Goal: Register for event/course: Sign up to attend an event or enroll in a course

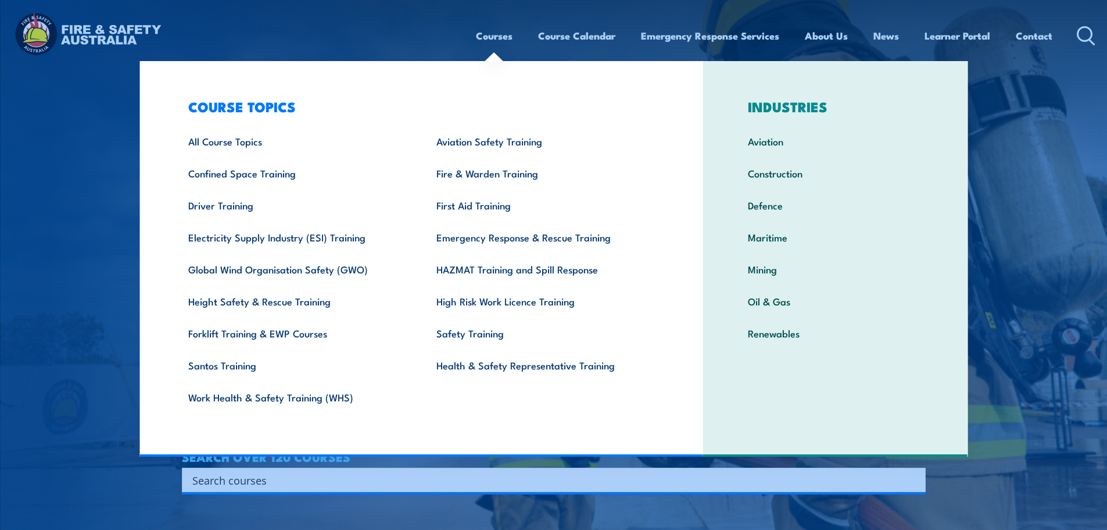
click at [493, 38] on link "Courses" at bounding box center [494, 35] width 37 height 31
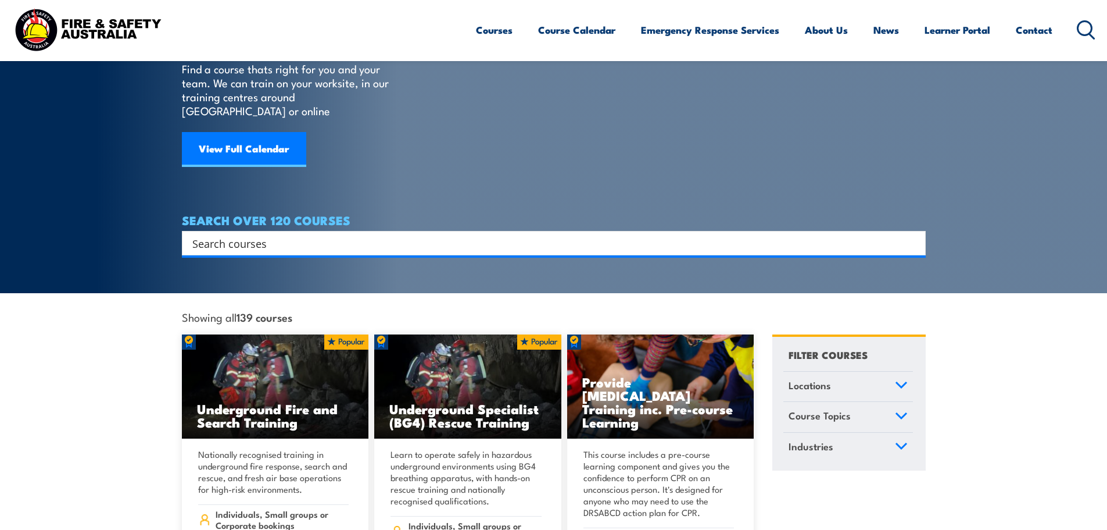
scroll to position [116, 0]
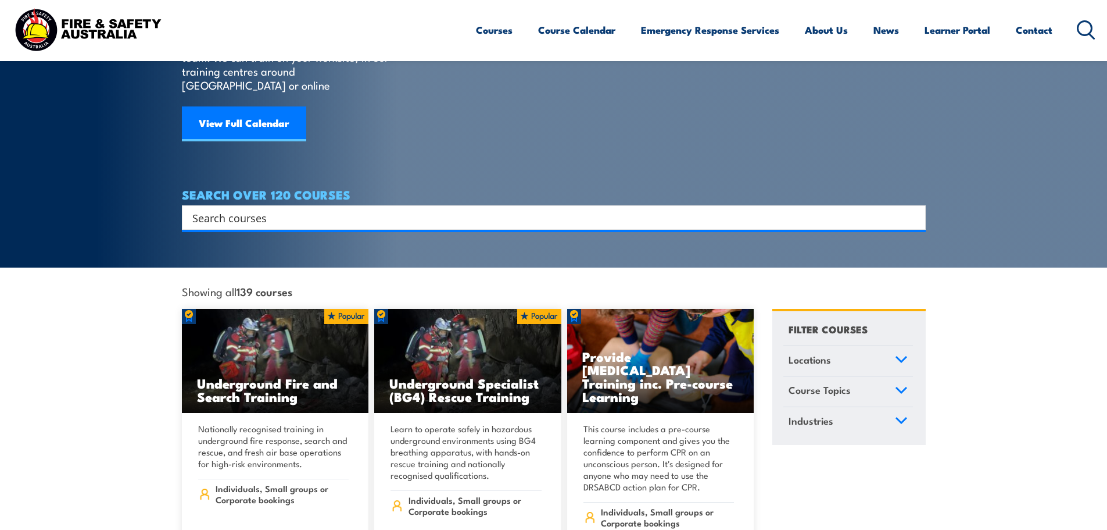
click at [862, 353] on link "Locations" at bounding box center [849, 361] width 130 height 30
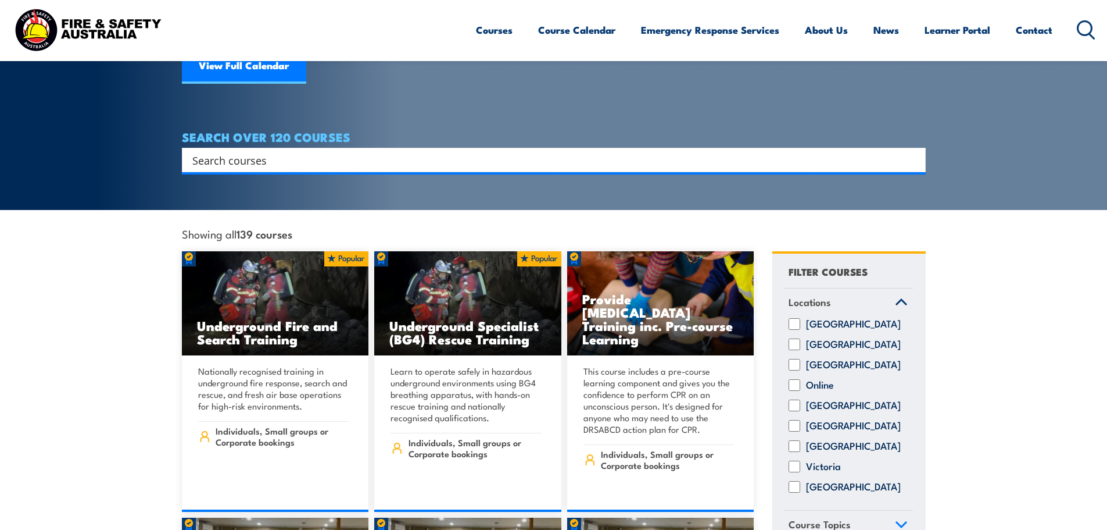
scroll to position [174, 0]
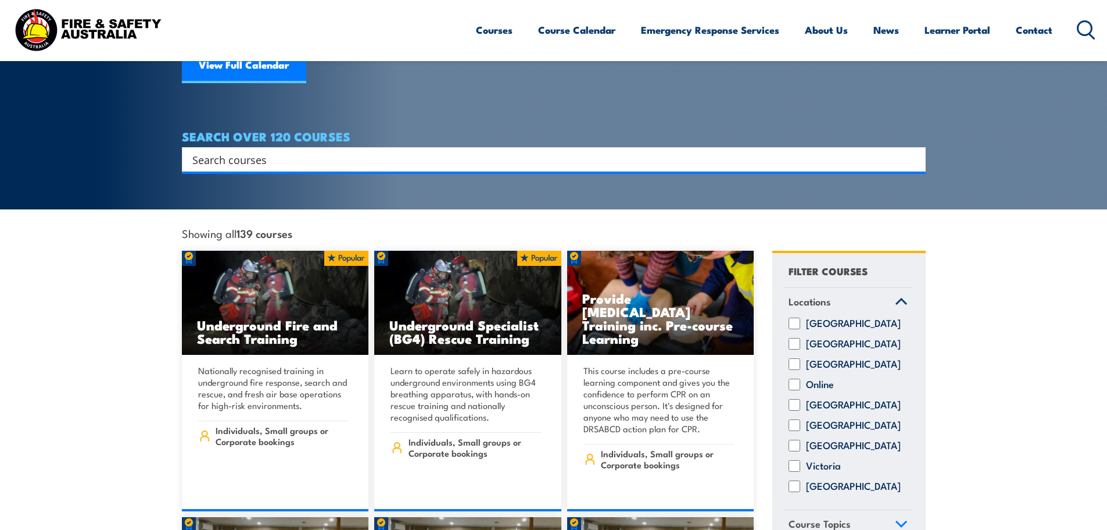
click at [837, 419] on label "South Australia" at bounding box center [853, 425] width 95 height 12
click at [800, 419] on input "South Australia" at bounding box center [795, 425] width 12 height 12
checkbox input "true"
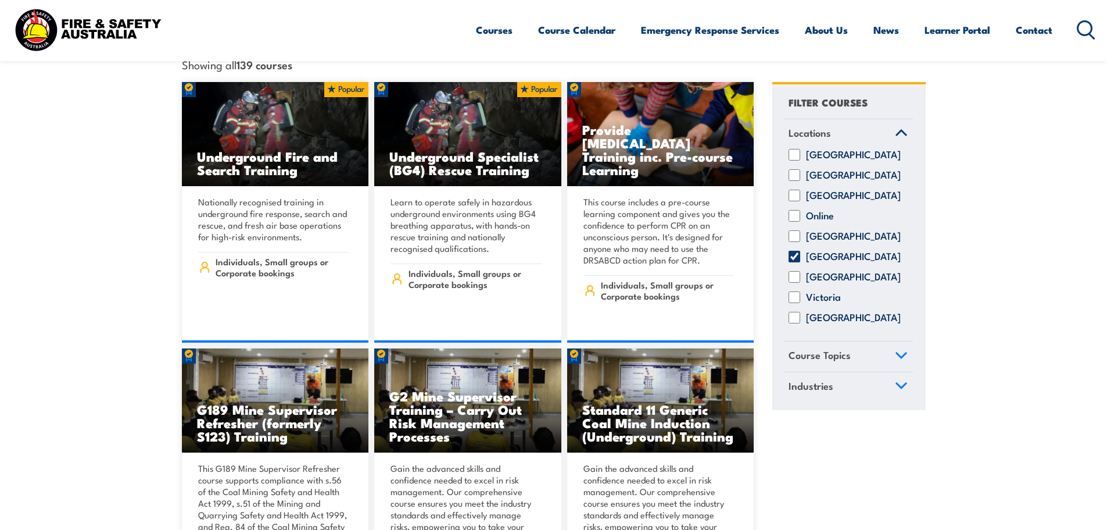
scroll to position [349, 0]
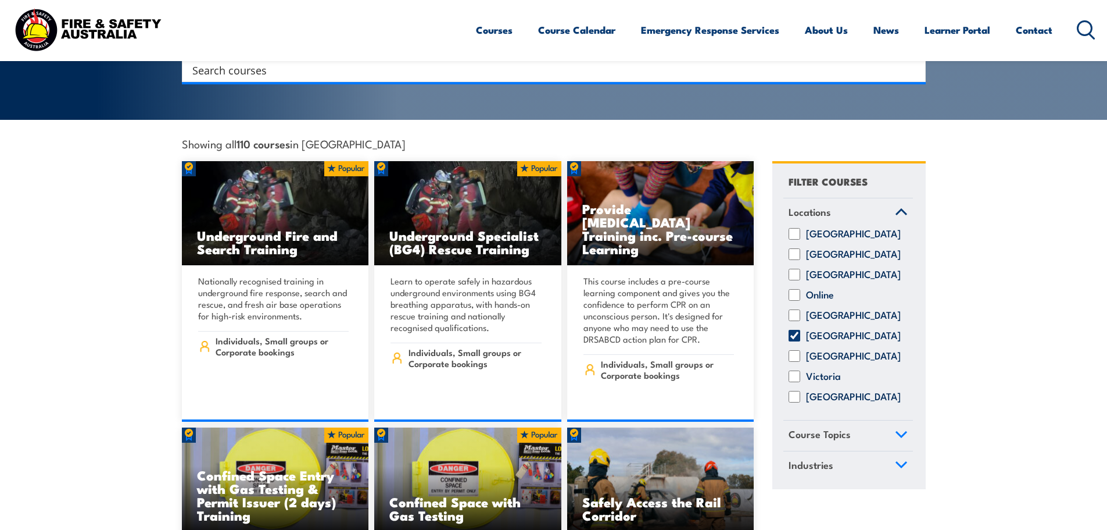
scroll to position [174, 0]
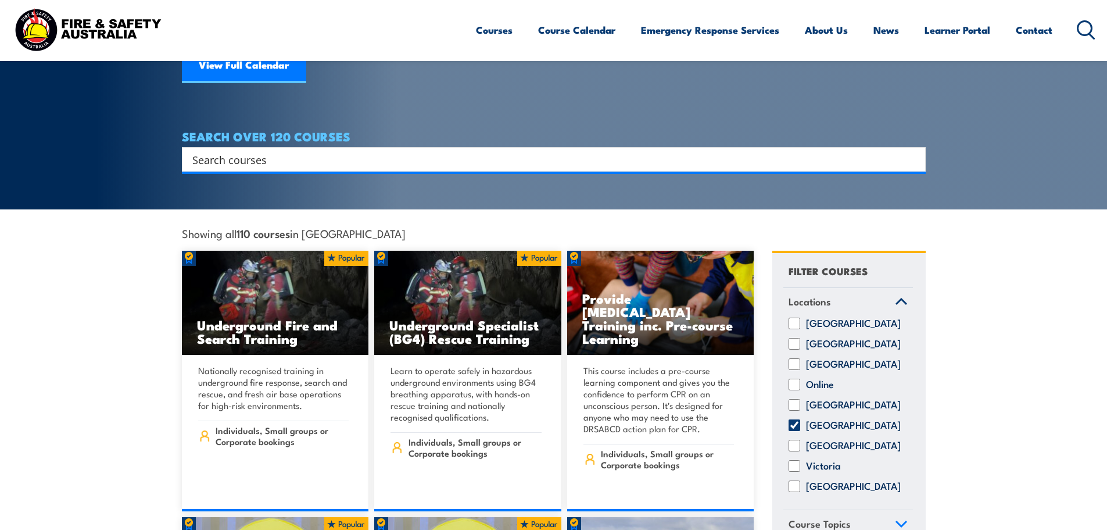
click at [507, 151] on input "Search input" at bounding box center [546, 159] width 708 height 17
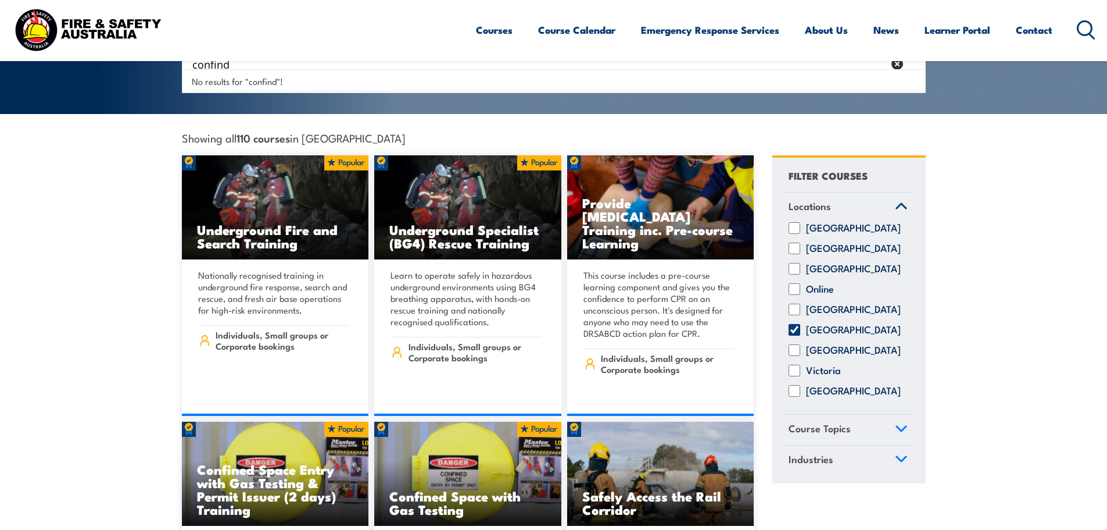
scroll to position [291, 0]
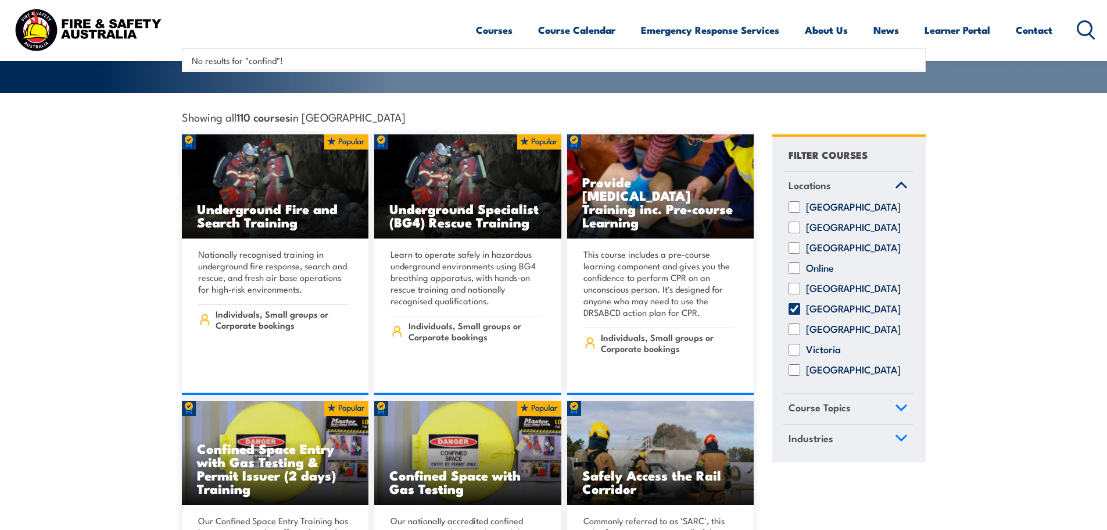
click at [286, 60] on div "No results for "confind"!" at bounding box center [554, 60] width 738 height 18
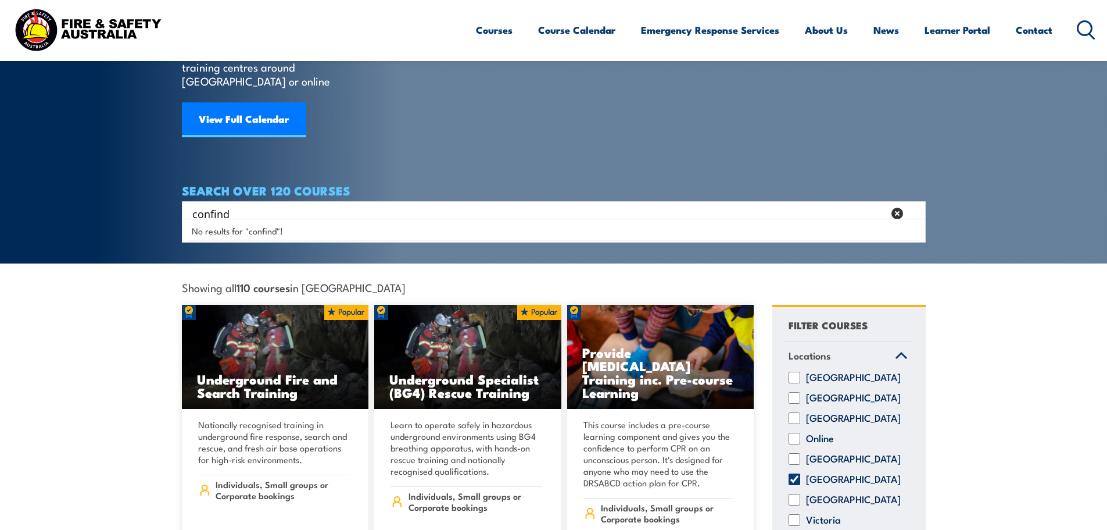
scroll to position [116, 0]
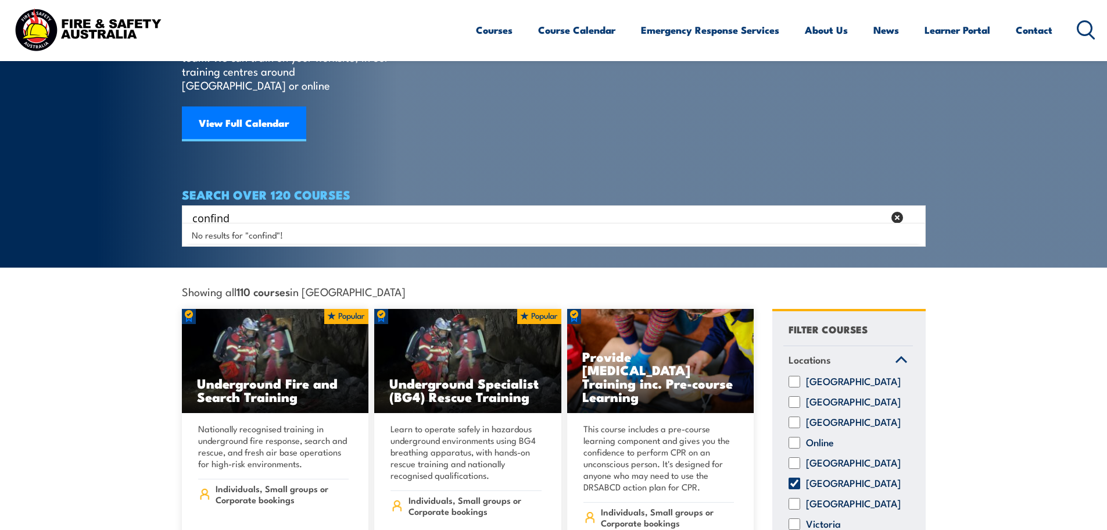
click at [263, 209] on input "confind" at bounding box center [538, 217] width 692 height 17
type input "confined"
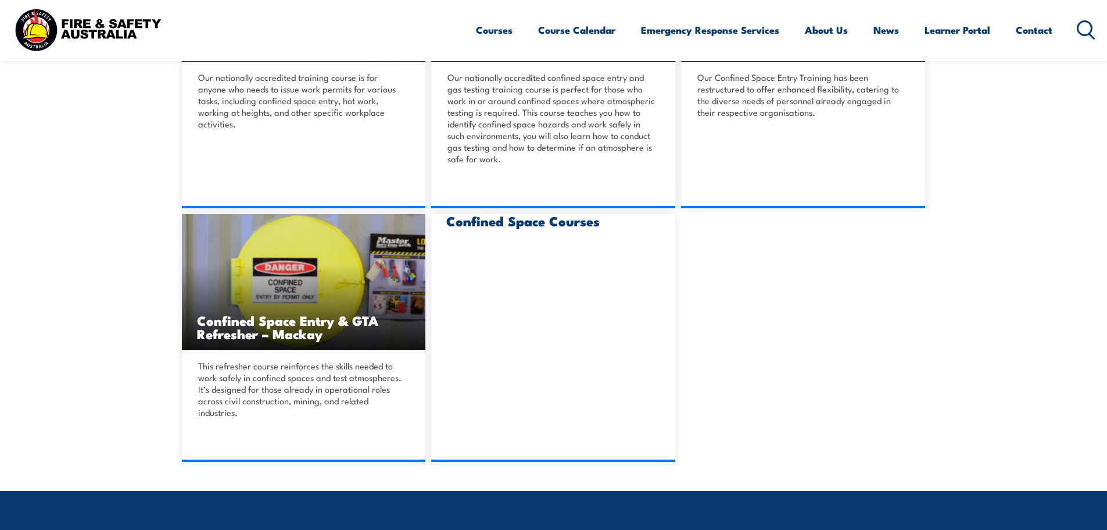
scroll to position [756, 0]
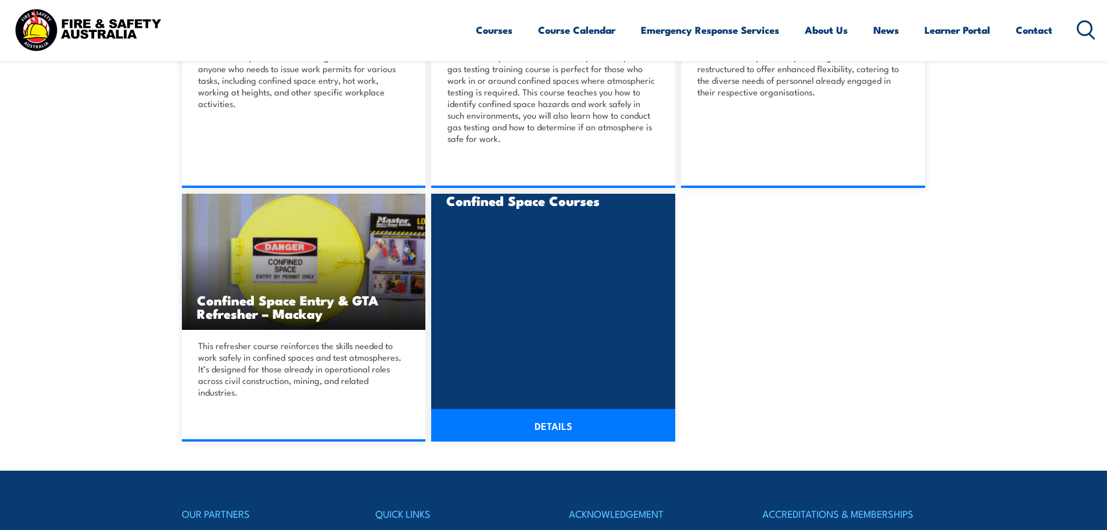
click at [464, 206] on h3 "Confined Space Courses" at bounding box center [553, 200] width 214 height 13
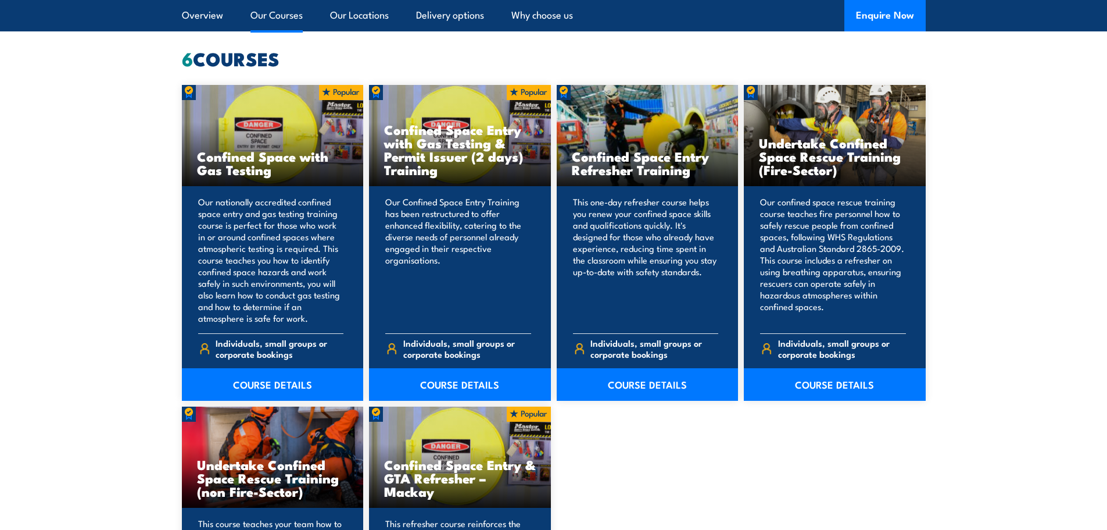
scroll to position [930, 0]
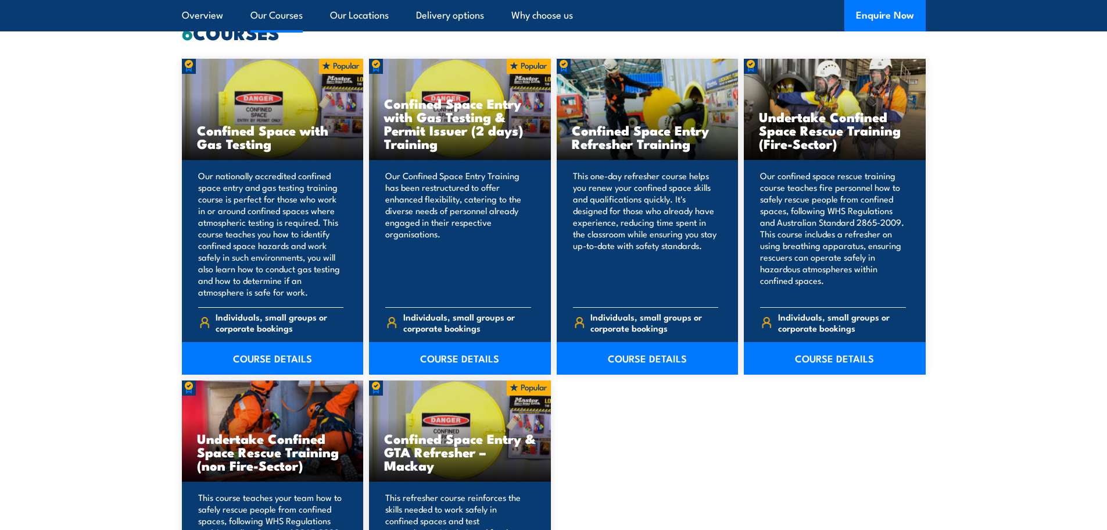
click at [269, 149] on h3 "Confined Space with Gas Testing" at bounding box center [273, 136] width 152 height 27
click at [275, 358] on link "COURSE DETAILS" at bounding box center [273, 358] width 182 height 33
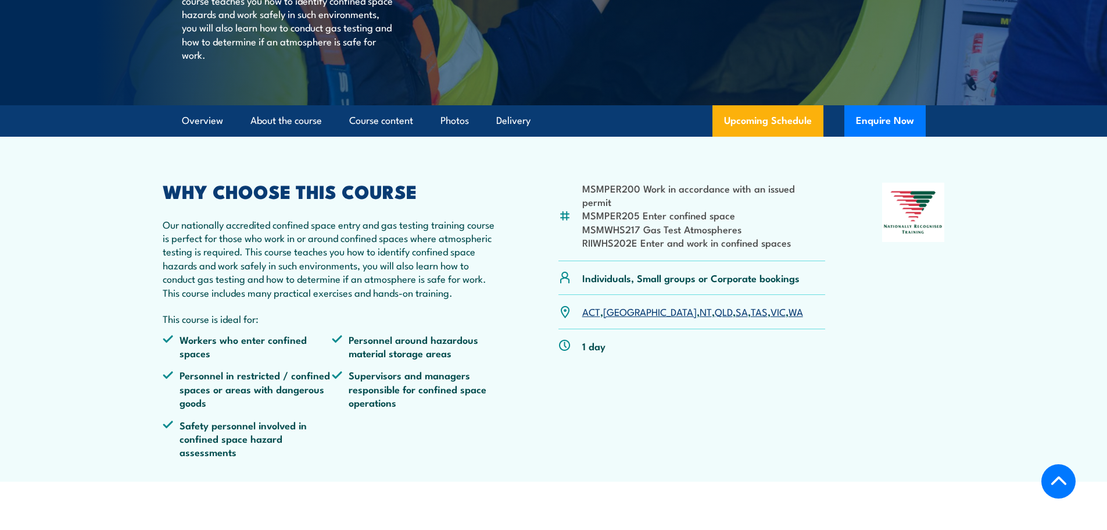
scroll to position [291, 0]
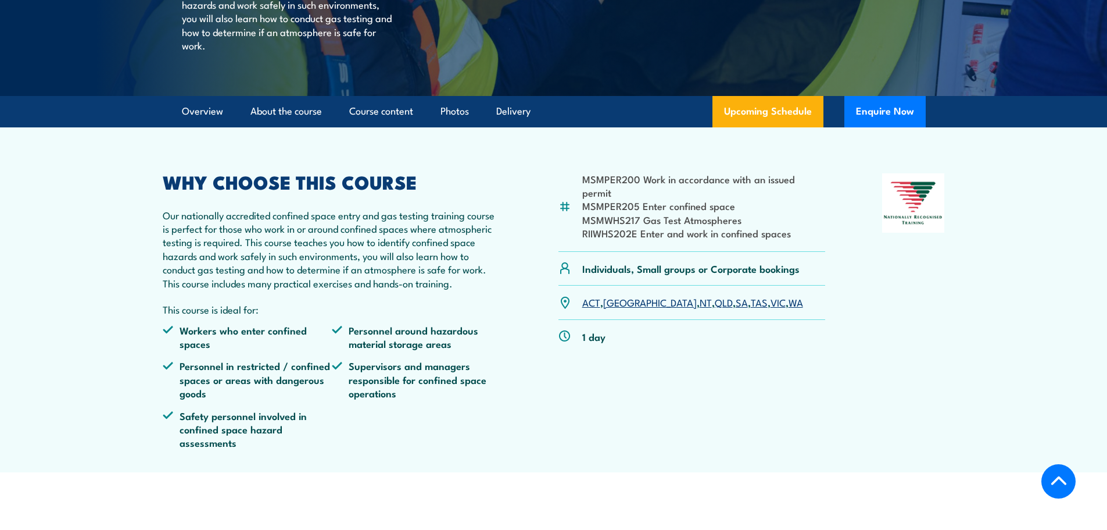
click at [736, 309] on link "SA" at bounding box center [742, 302] width 12 height 14
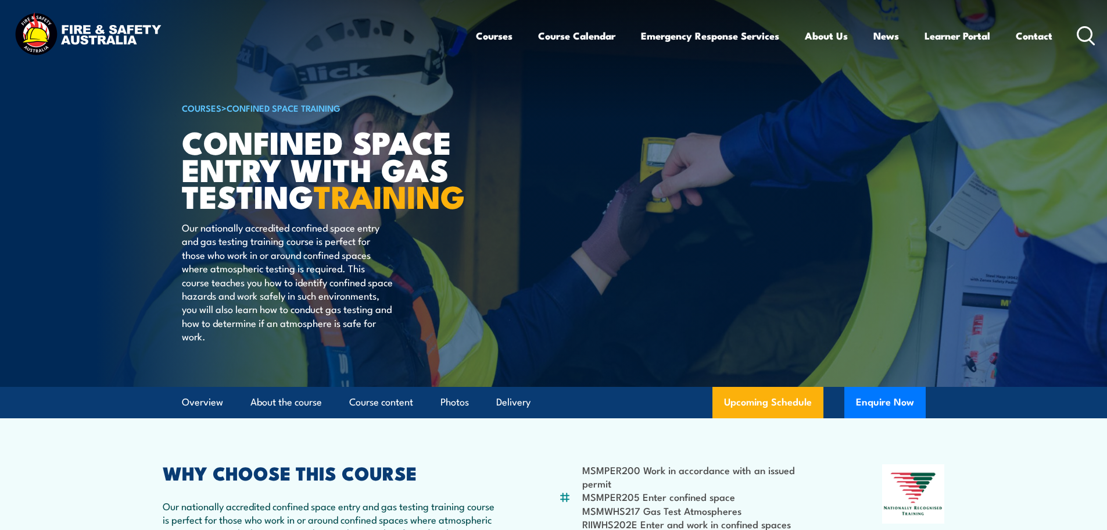
click at [124, 34] on img at bounding box center [88, 35] width 152 height 50
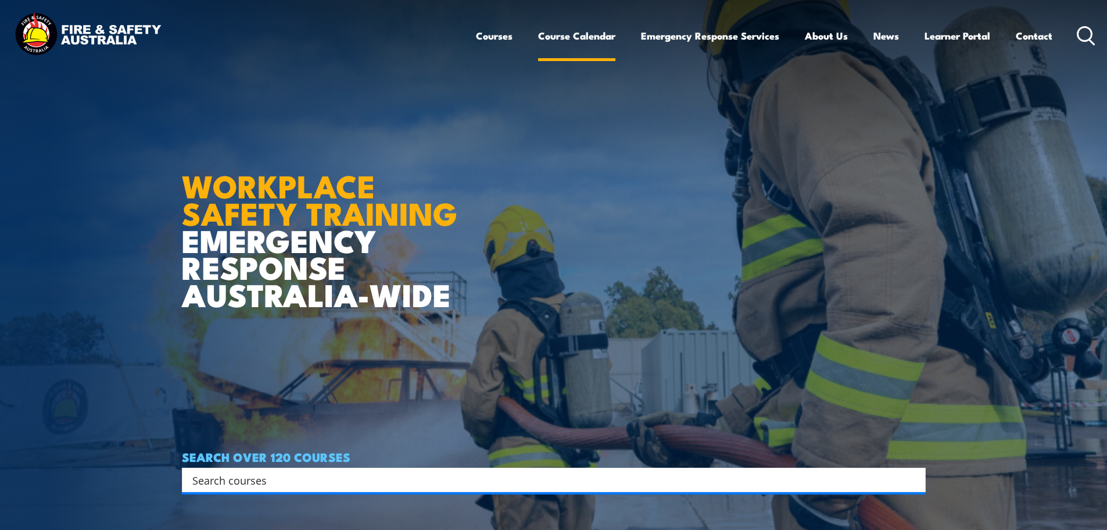
click at [563, 36] on link "Course Calendar" at bounding box center [576, 35] width 77 height 31
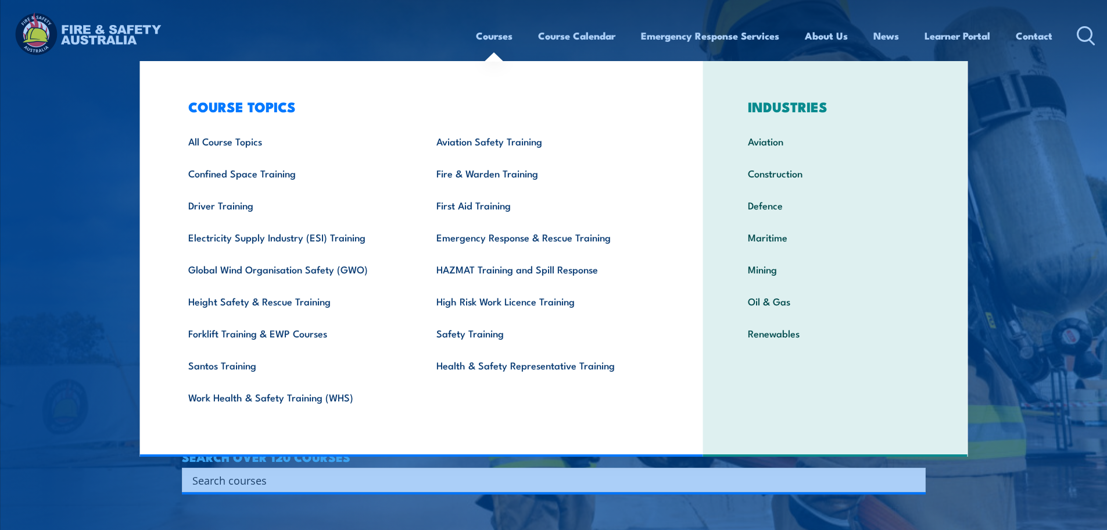
click at [503, 35] on link "Courses" at bounding box center [494, 35] width 37 height 31
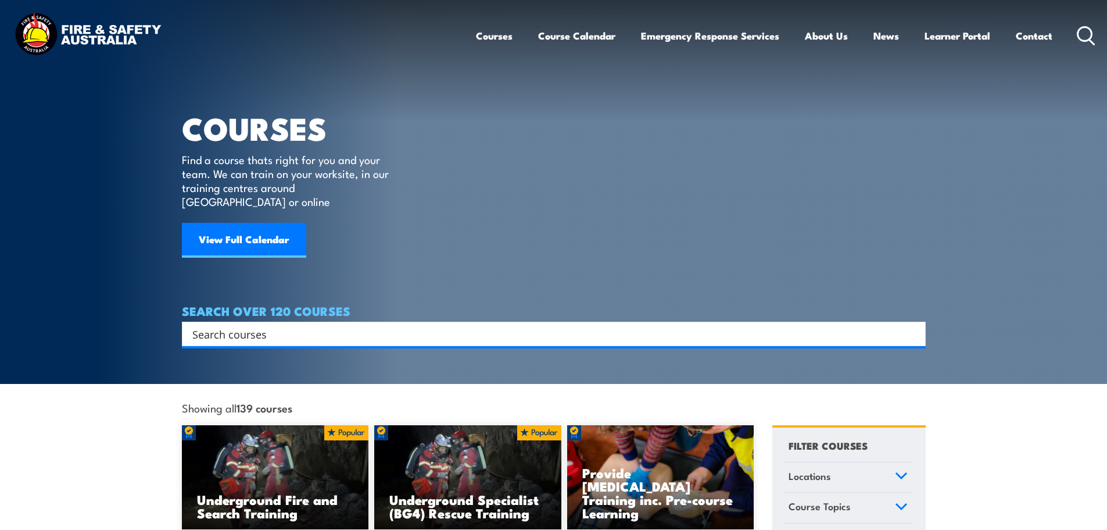
click at [344, 325] on input "Search input" at bounding box center [546, 333] width 708 height 17
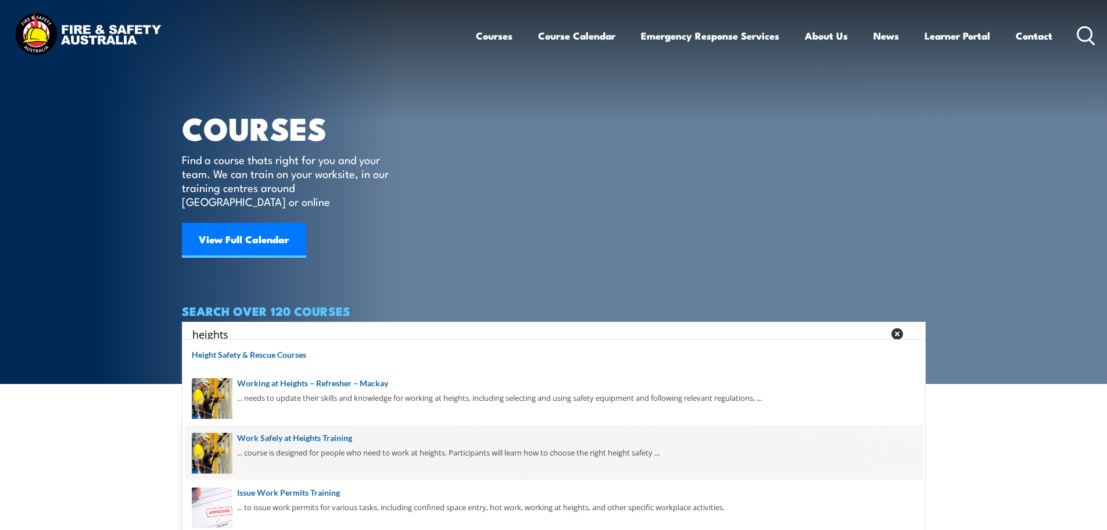
type input "heights"
click at [449, 446] on span at bounding box center [553, 452] width 737 height 55
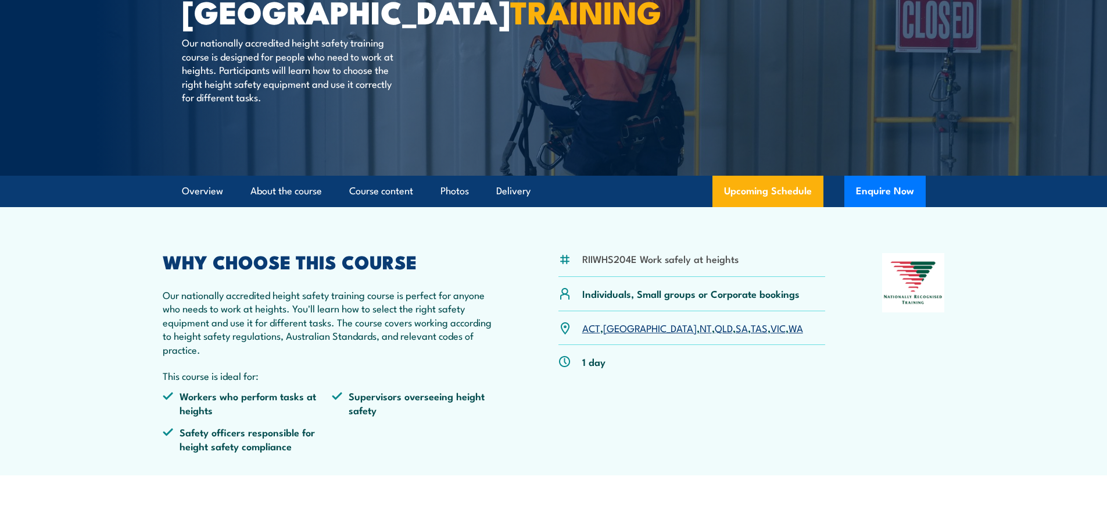
scroll to position [174, 0]
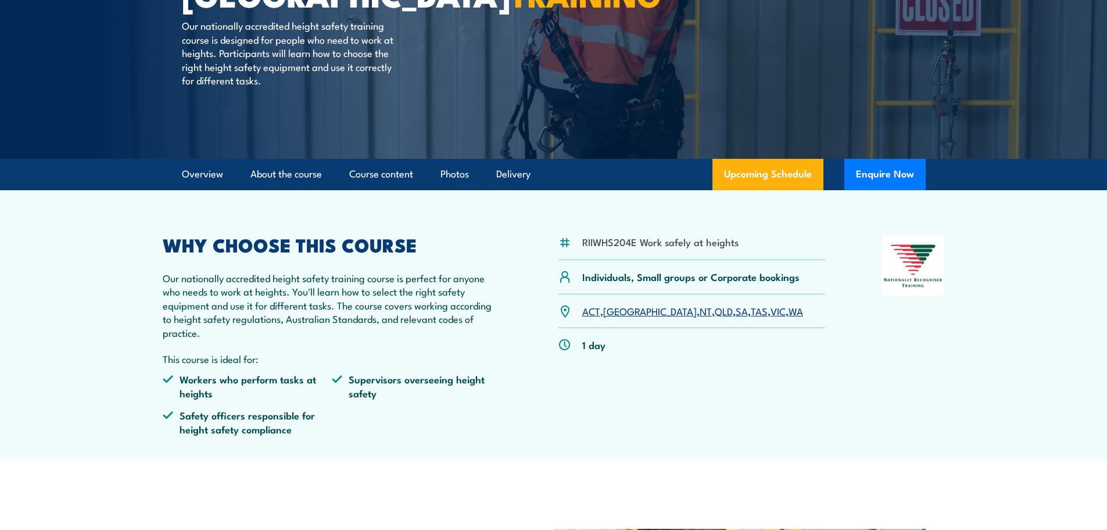
click at [736, 314] on link "SA" at bounding box center [742, 310] width 12 height 14
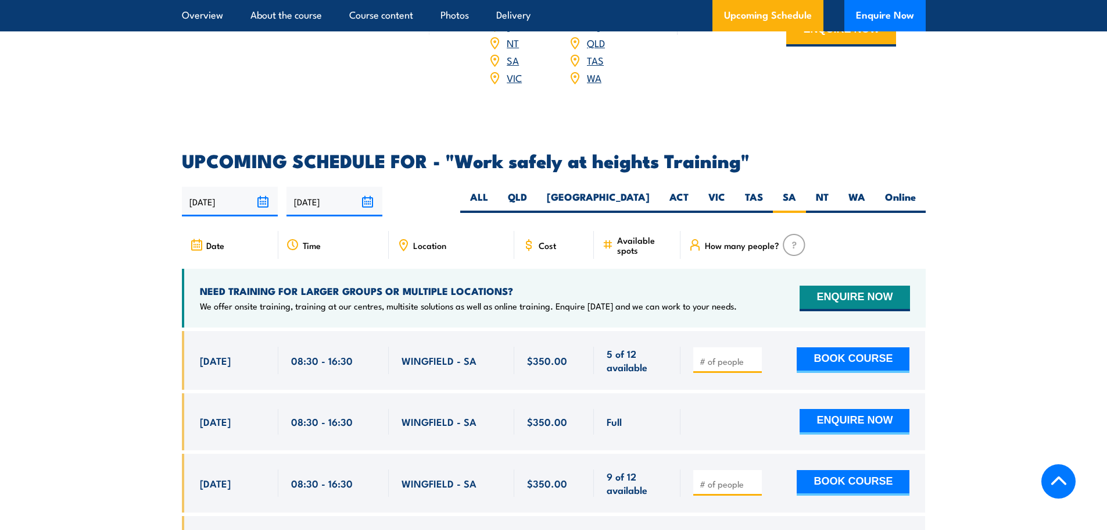
scroll to position [1686, 0]
